Goal: Navigation & Orientation: Find specific page/section

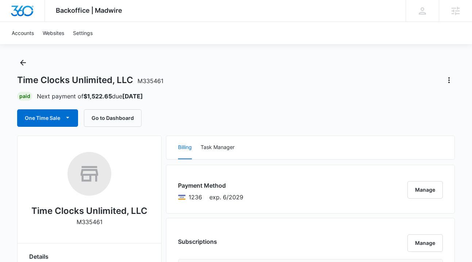
scroll to position [12, 0]
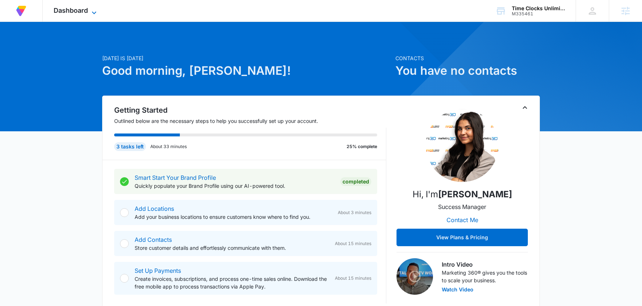
click at [83, 12] on span "Dashboard" at bounding box center [71, 11] width 34 height 8
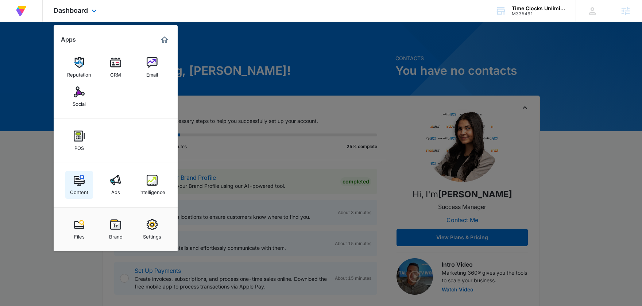
click at [79, 178] on img at bounding box center [79, 180] width 11 height 11
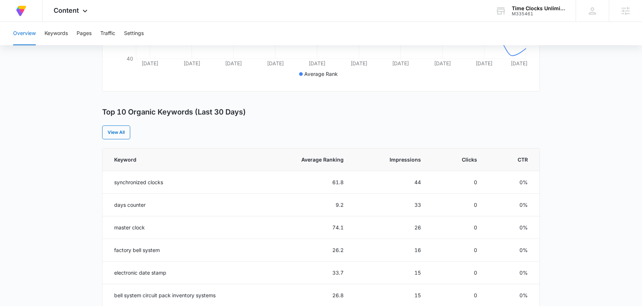
scroll to position [228, 0]
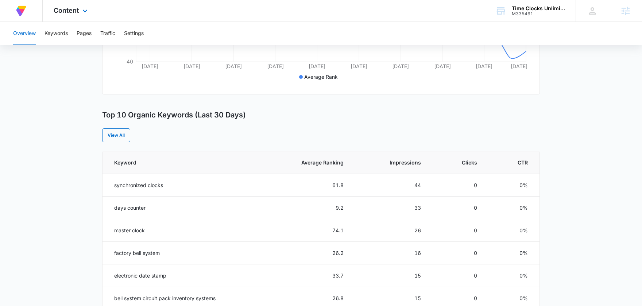
click at [77, 15] on div "Content Apps Reputation CRM Email Social POS Content Ads Intelligence Files Bra…" at bounding box center [72, 11] width 58 height 22
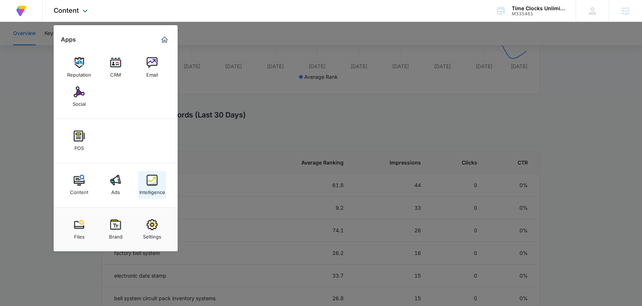
click at [146, 173] on link "Intelligence" at bounding box center [152, 185] width 28 height 28
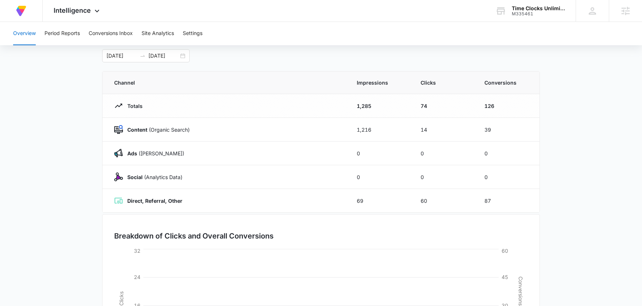
scroll to position [146, 0]
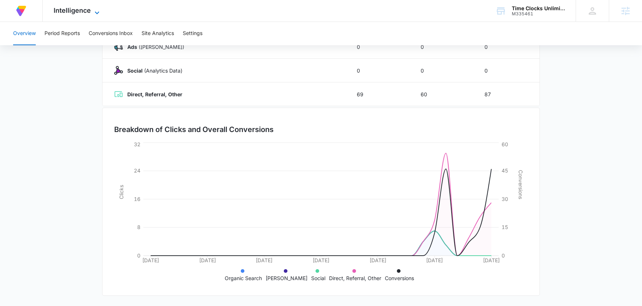
click at [78, 13] on span "Intelligence" at bounding box center [72, 11] width 37 height 8
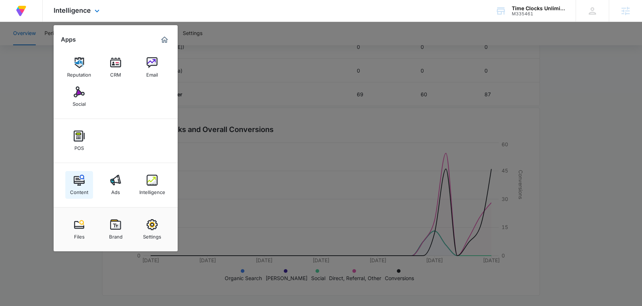
click at [76, 186] on div "Content" at bounding box center [79, 190] width 18 height 9
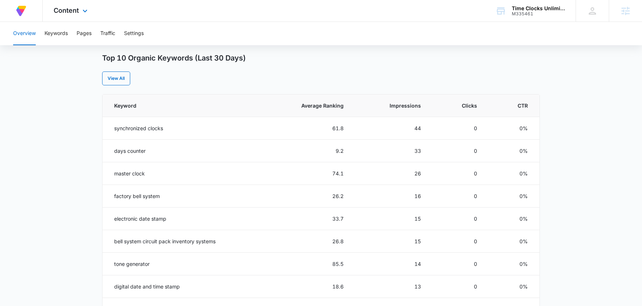
scroll to position [284, 0]
